Goal: Navigation & Orientation: Find specific page/section

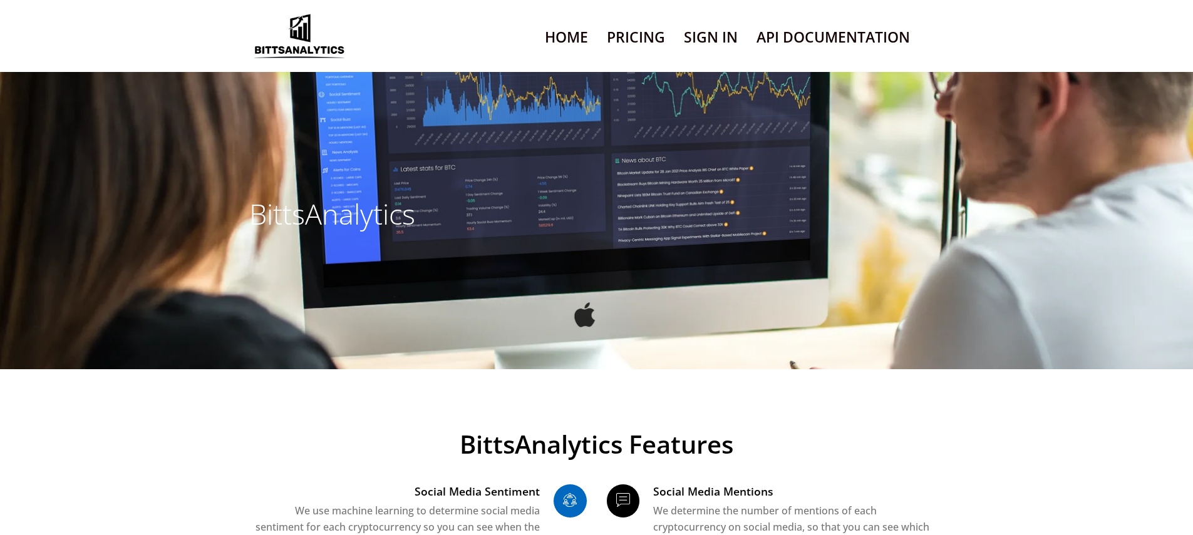
click at [709, 29] on link "Sign In" at bounding box center [711, 37] width 54 height 32
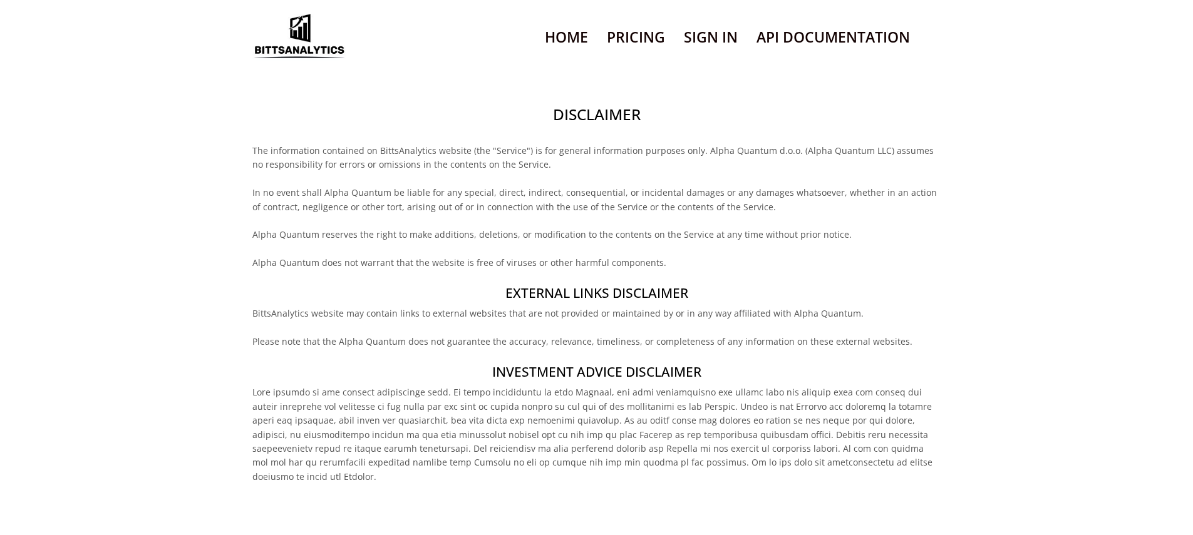
click at [596, 104] on h2 "Disclaimer" at bounding box center [596, 114] width 688 height 21
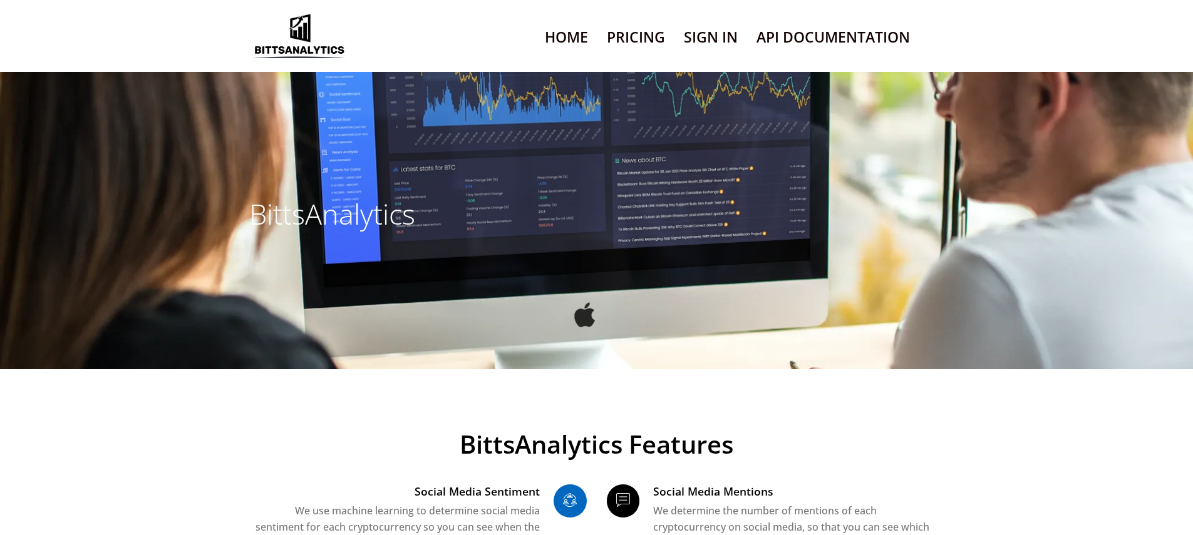
click at [709, 29] on link "Sign In" at bounding box center [711, 37] width 54 height 32
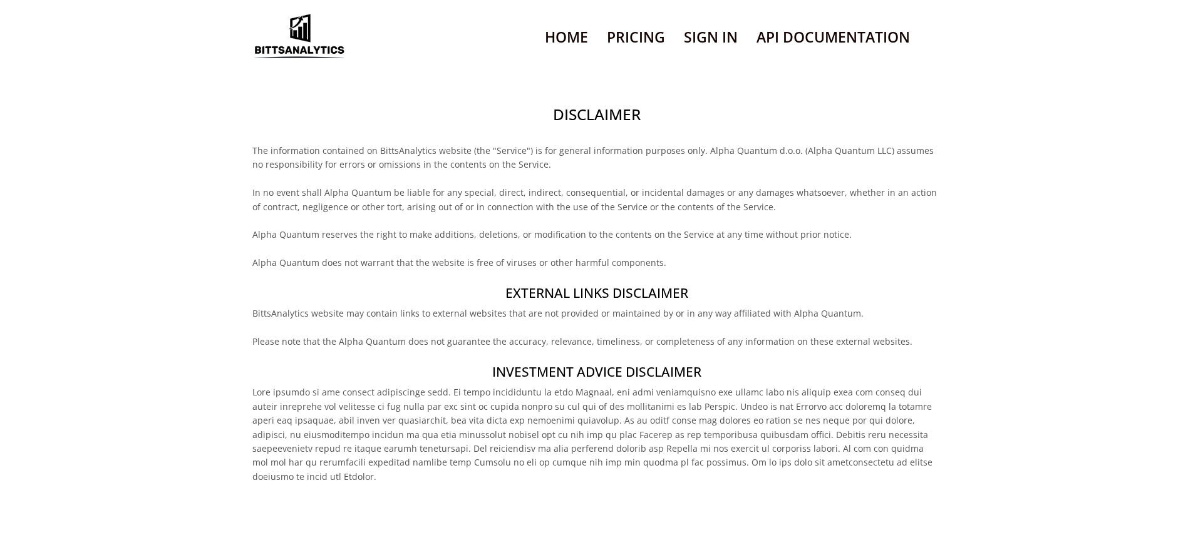
click at [596, 104] on h2 "Disclaimer" at bounding box center [596, 114] width 688 height 21
click at [596, 284] on h4 "External links disclaimer" at bounding box center [596, 293] width 688 height 18
click at [596, 104] on h2 "Disclaimer" at bounding box center [596, 114] width 688 height 21
click at [596, 284] on h4 "External links disclaimer" at bounding box center [596, 293] width 688 height 18
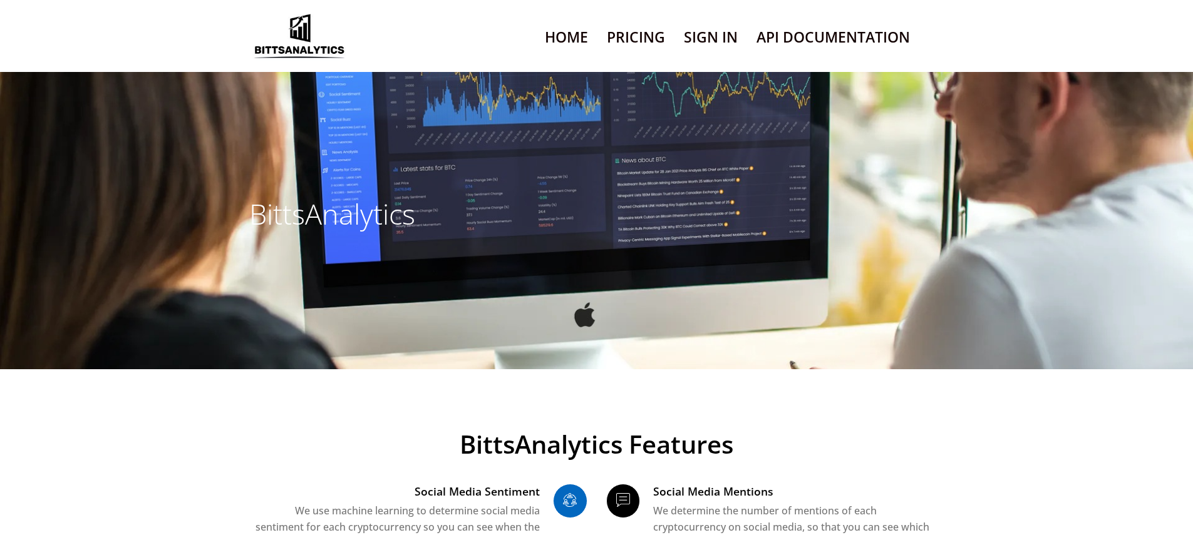
click at [709, 29] on link "Sign In" at bounding box center [711, 37] width 54 height 32
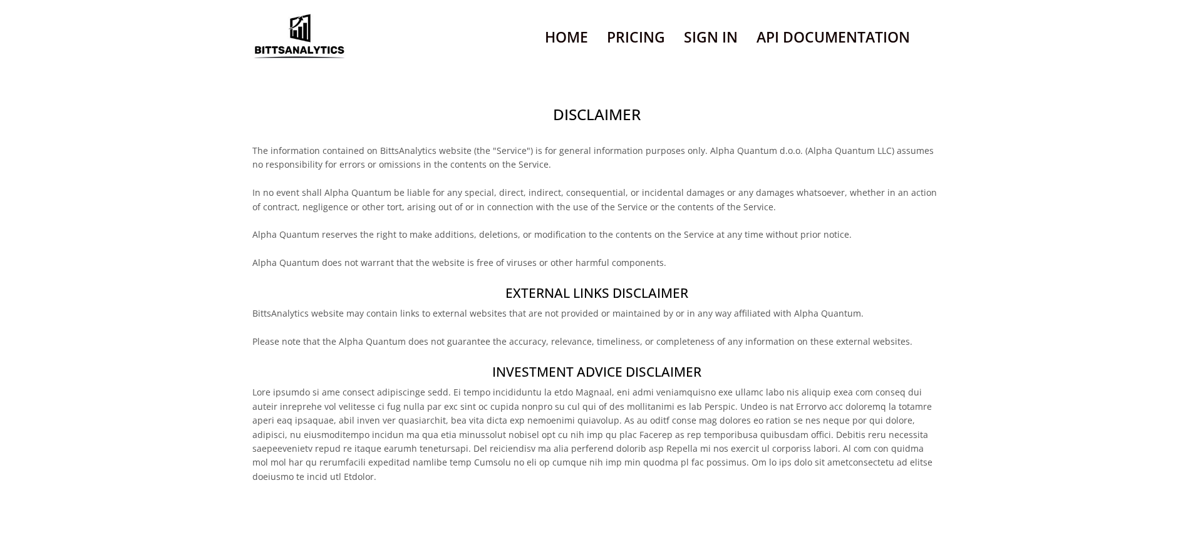
click at [596, 104] on h2 "Disclaimer" at bounding box center [596, 114] width 688 height 21
click at [596, 363] on h4 "Investment Advice Disclaimer" at bounding box center [596, 372] width 688 height 18
click at [596, 104] on h2 "Disclaimer" at bounding box center [596, 114] width 688 height 21
click at [596, 363] on h4 "Investment Advice Disclaimer" at bounding box center [596, 372] width 688 height 18
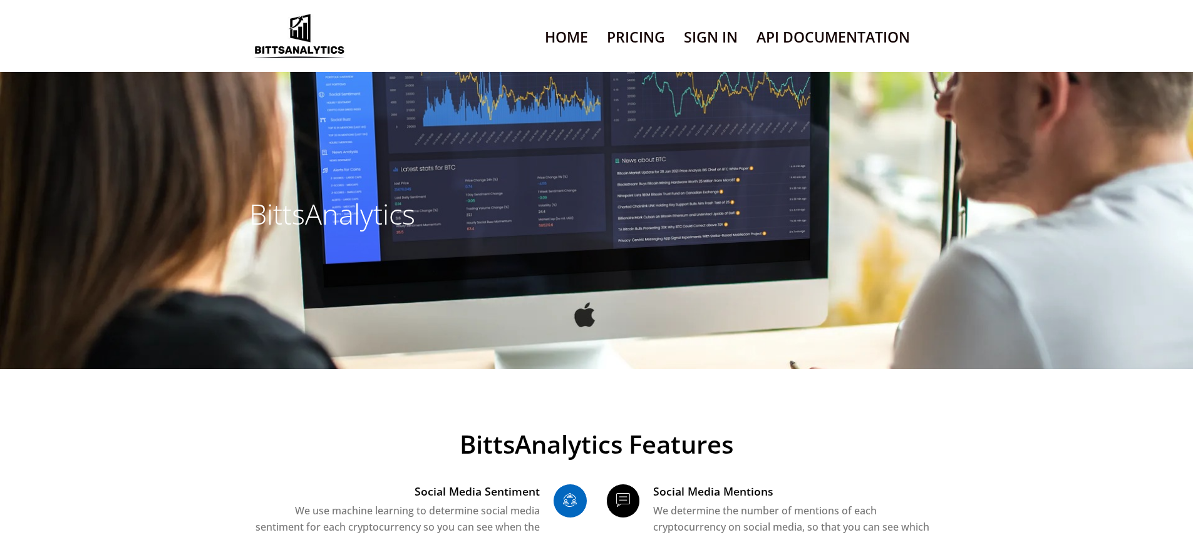
click at [709, 29] on link "Sign In" at bounding box center [711, 37] width 54 height 32
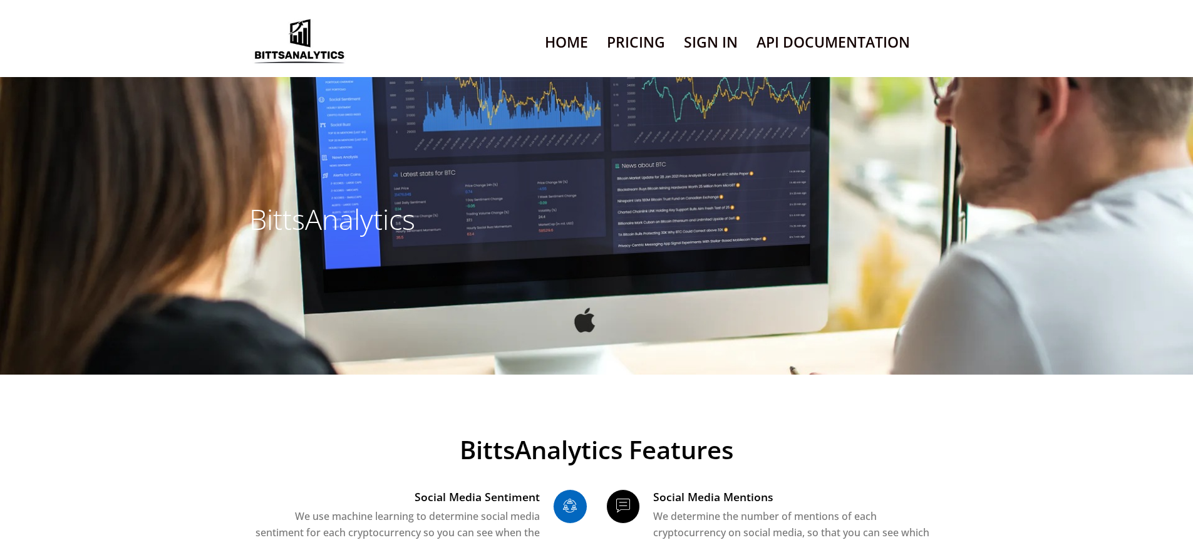
scroll to position [8246, 0]
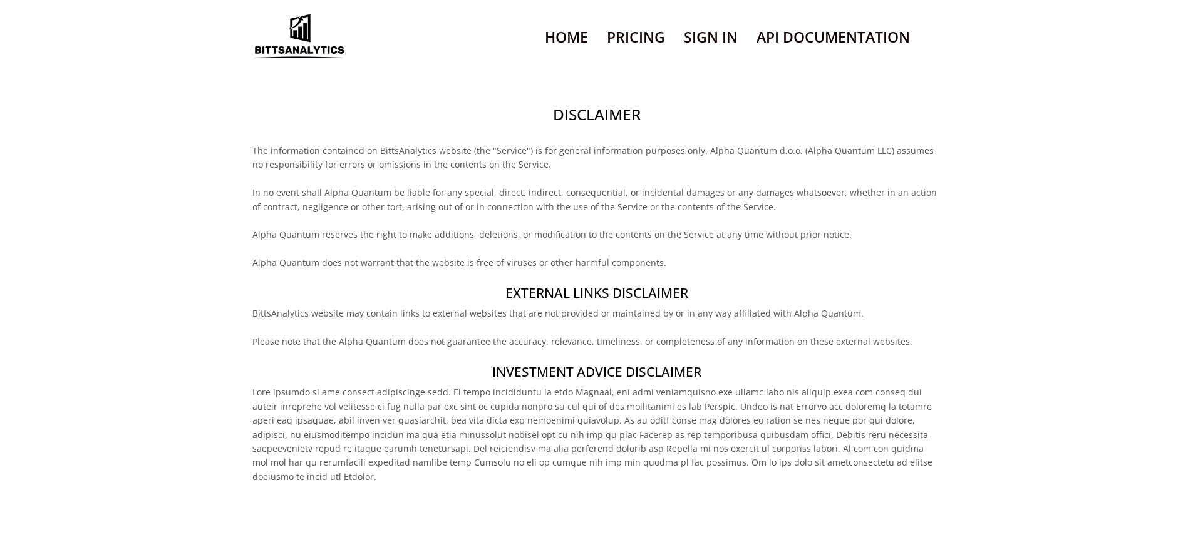
click at [596, 104] on h2 "Disclaimer" at bounding box center [596, 114] width 688 height 21
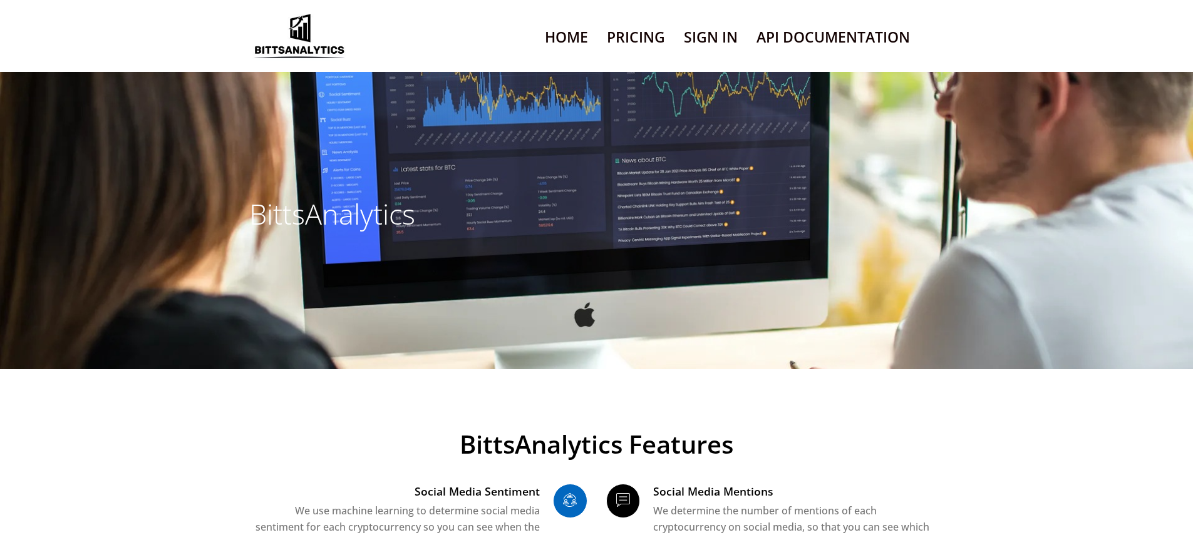
click at [709, 29] on link "Sign In" at bounding box center [711, 37] width 54 height 32
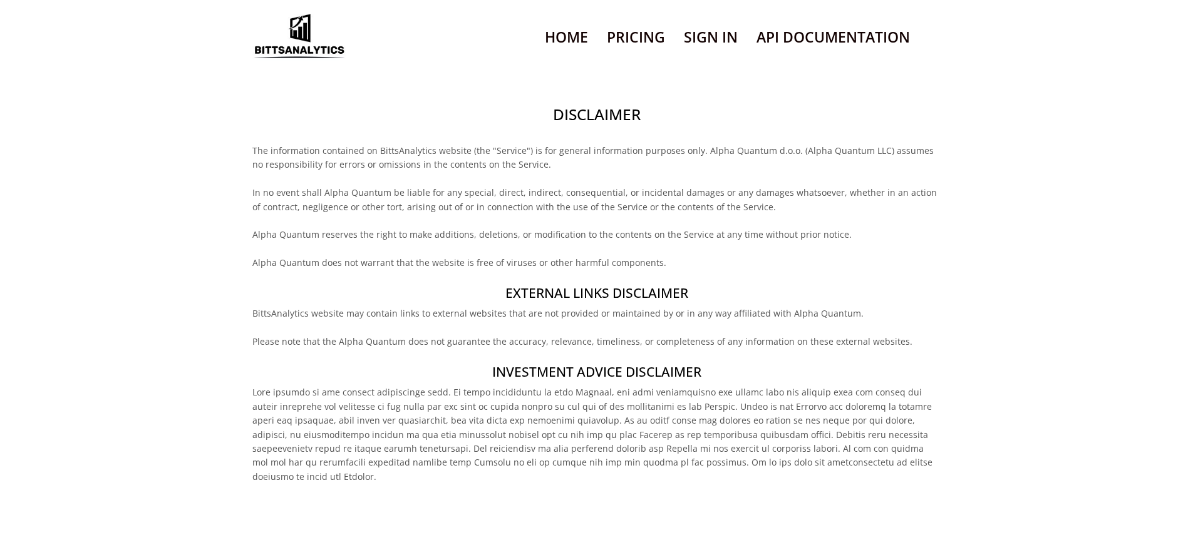
click at [596, 104] on h2 "Disclaimer" at bounding box center [596, 114] width 688 height 21
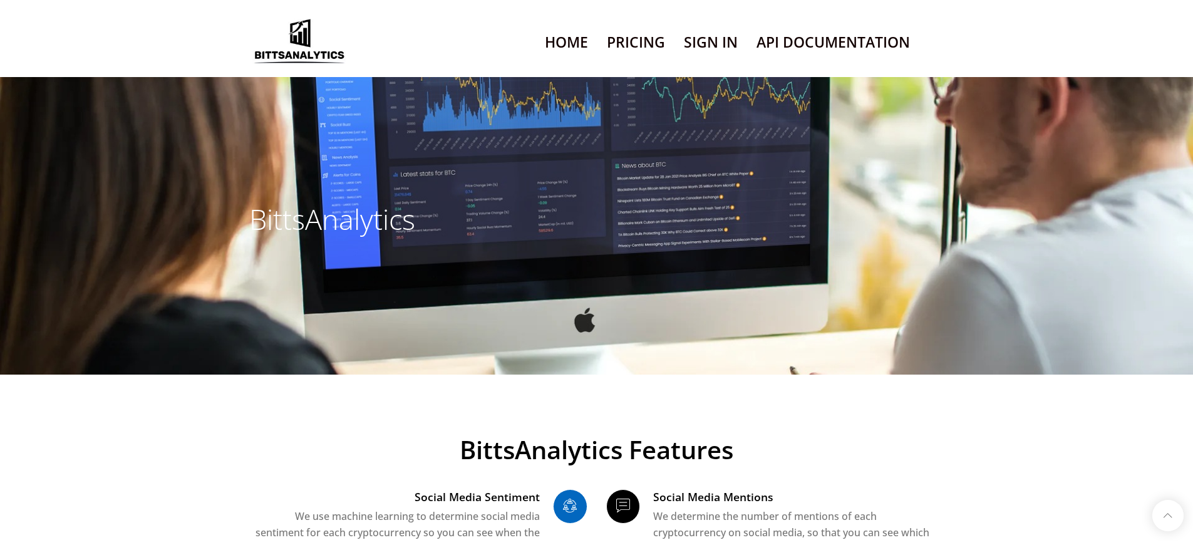
scroll to position [7206, 0]
